Goal: Transaction & Acquisition: Purchase product/service

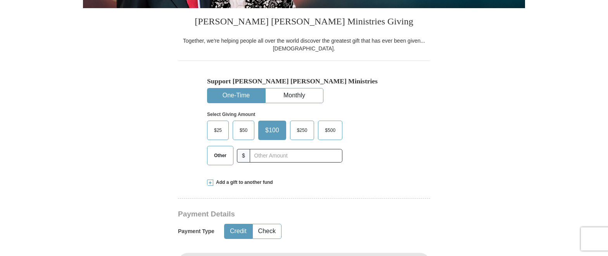
scroll to position [201, 0]
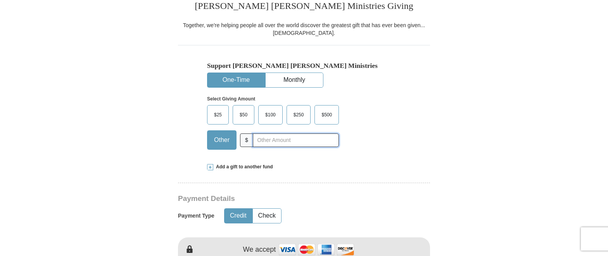
click at [262, 141] on input "text" at bounding box center [296, 140] width 86 height 14
type input "130."
click at [271, 214] on button "Check" at bounding box center [267, 215] width 28 height 14
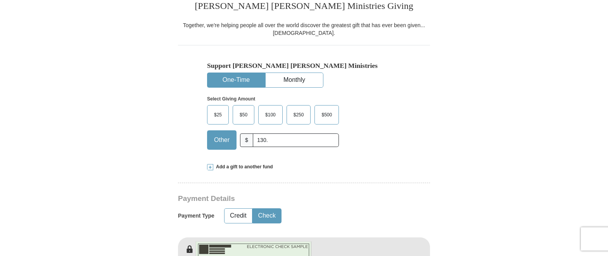
scroll to position [425, 0]
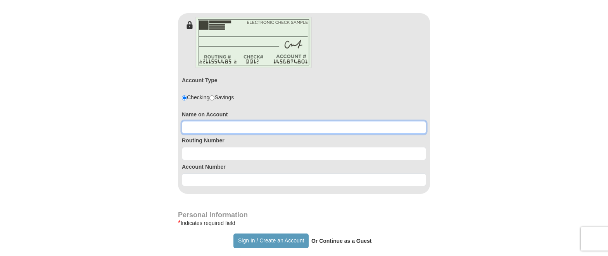
click at [193, 132] on input at bounding box center [304, 127] width 244 height 13
type input "[PERSON_NAME]"
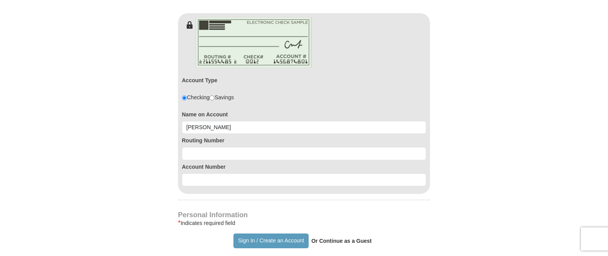
click at [505, 175] on form "Already have an account? Sign in for faster giving. Don't have an account? Crea…" at bounding box center [304, 129] width 442 height 1047
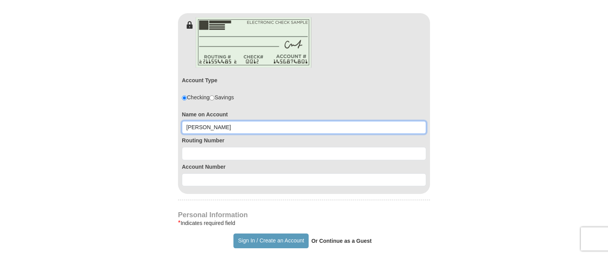
click at [217, 129] on input "[PERSON_NAME]" at bounding box center [304, 127] width 244 height 13
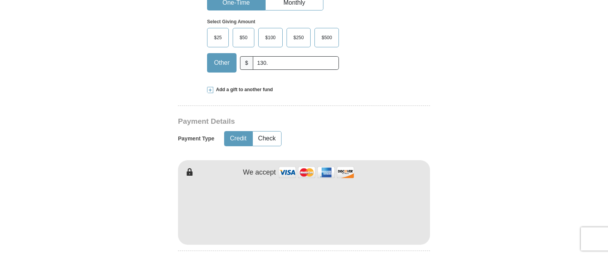
scroll to position [279, 0]
click at [272, 136] on button "Check" at bounding box center [267, 138] width 28 height 14
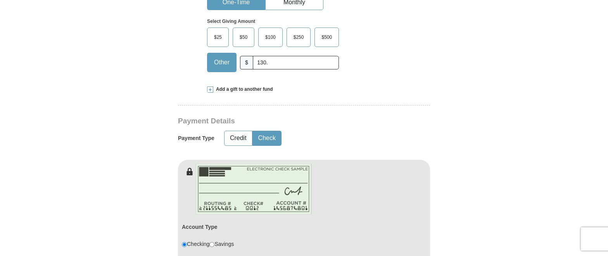
type button "Check"
type button "Credit"
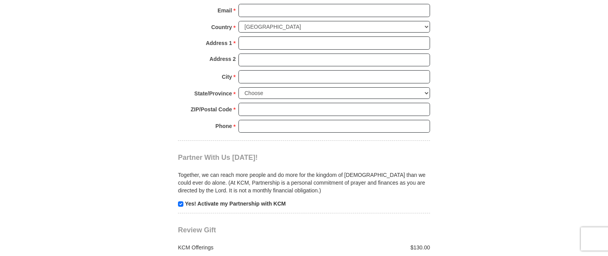
scroll to position [503, 0]
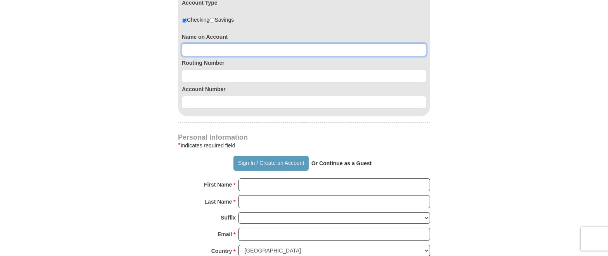
click at [188, 51] on input at bounding box center [304, 49] width 244 height 13
type input "Bernadett Tedesco"
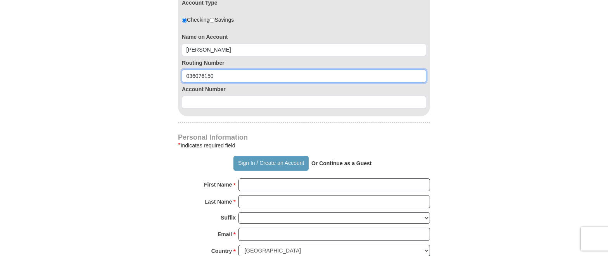
type input "036076150"
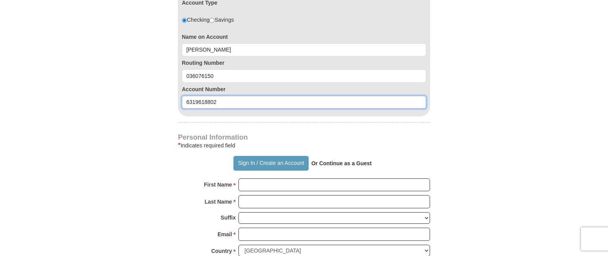
type input "6319618802"
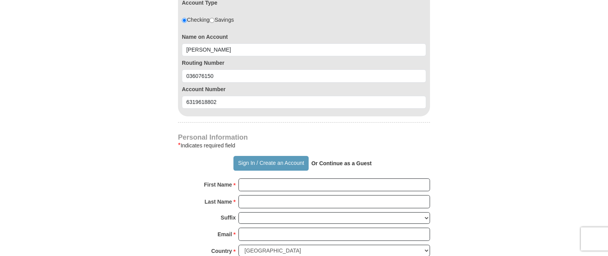
type button "http://sso.kcm.org/login?destination=aHR0cDovL2dpdmluZy5rY20ub3JnLw=="
click at [247, 183] on input "First Name *" at bounding box center [333, 184] width 191 height 13
type input "Bernadette"
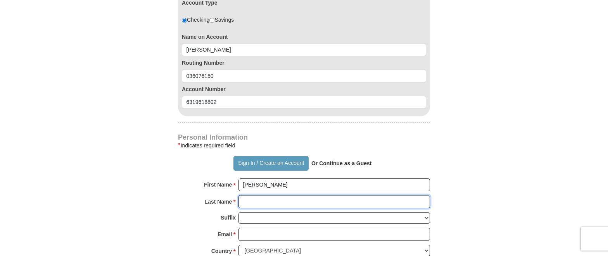
type input "Tedesco"
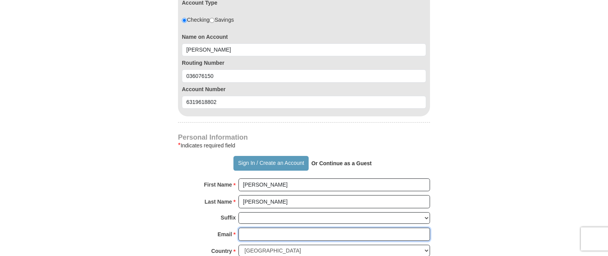
type input "Btedesco1950@gmail.com"
type input "2247 South Hicks St"
type input "Philadelphia"
type input "19145"
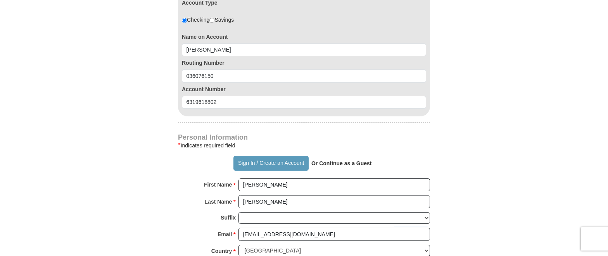
type input "2152711777"
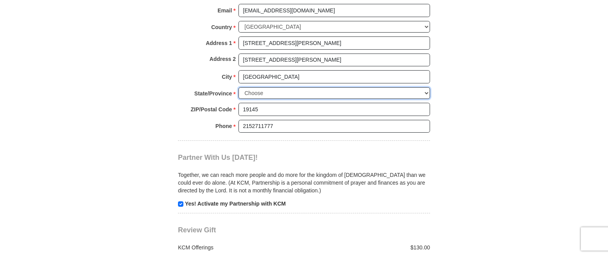
click at [425, 92] on select "Choose Alabama Alaska American Samoa Arizona Arkansas Armed Forces Americas Arm…" at bounding box center [333, 93] width 191 height 12
select select "PA"
click at [238, 87] on select "Choose Alabama Alaska American Samoa Arizona Arkansas Armed Forces Americas Arm…" at bounding box center [333, 93] width 191 height 12
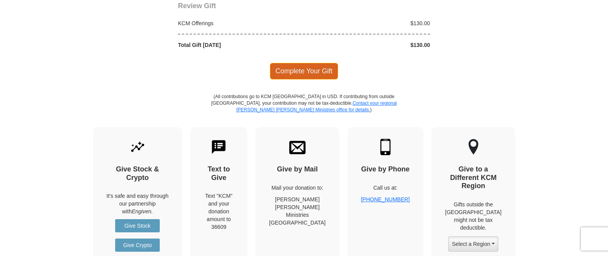
click at [300, 69] on span "Complete Your Gift" at bounding box center [304, 71] width 69 height 16
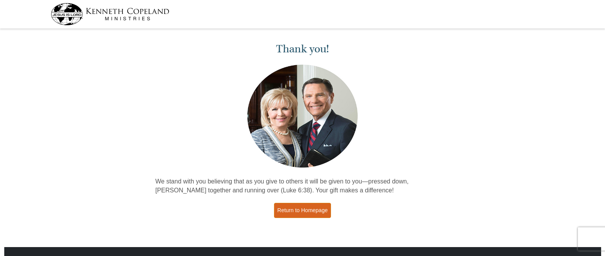
click at [293, 211] on link "Return to Homepage" at bounding box center [302, 210] width 57 height 15
